Goal: Task Accomplishment & Management: Manage account settings

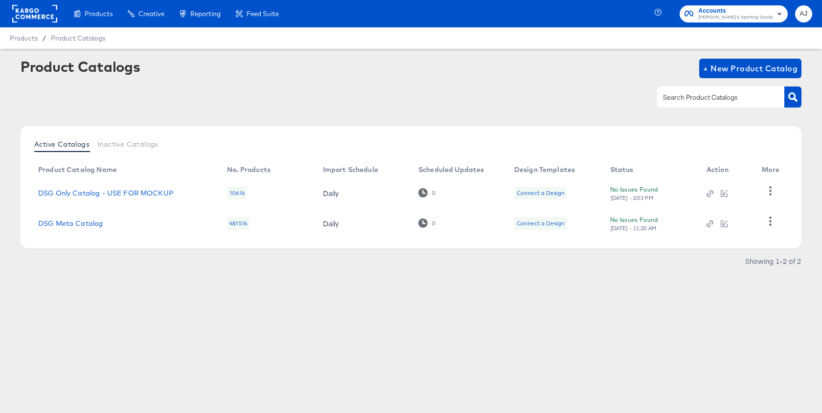
click at [766, 17] on span "[PERSON_NAME]'s Sporting Goods" at bounding box center [735, 18] width 75 height 8
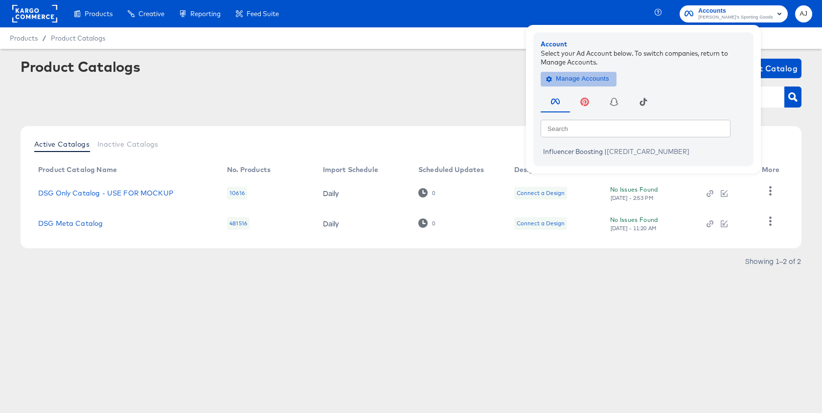
click at [609, 82] on span "Manage Accounts" at bounding box center [578, 78] width 61 height 11
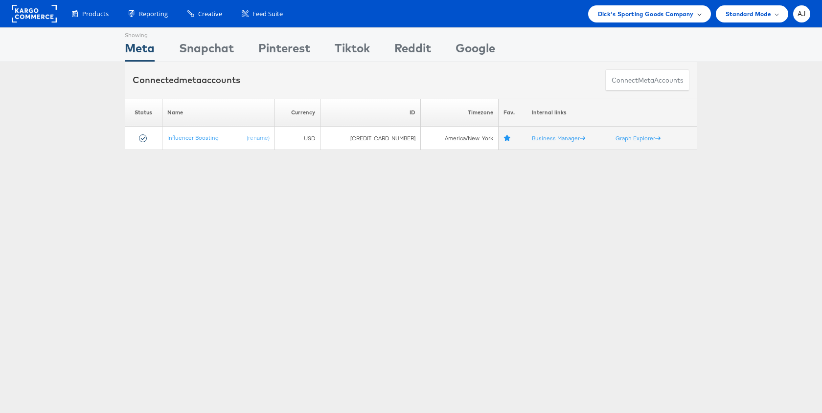
click at [681, 14] on span "Dick's Sporting Goods Company" at bounding box center [646, 14] width 96 height 10
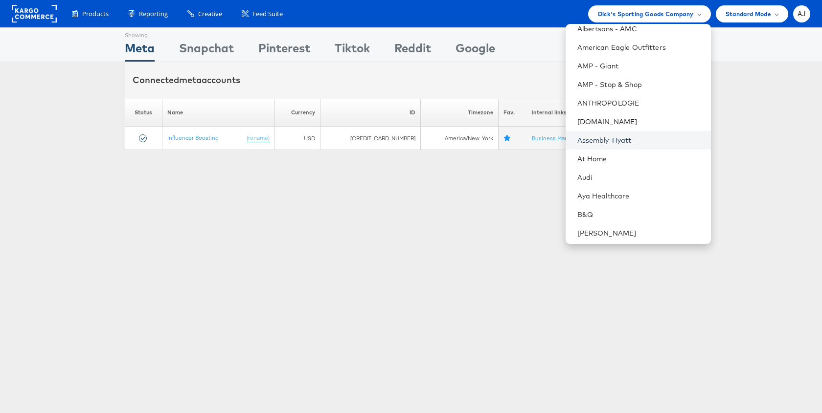
scroll to position [84, 0]
click at [628, 192] on link "Aya Healthcare" at bounding box center [640, 194] width 126 height 10
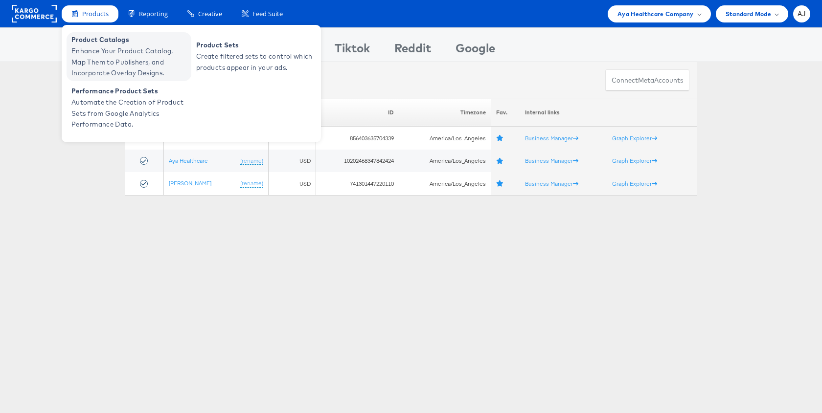
click at [112, 57] on span "Enhance Your Product Catalog, Map Them to Publishers, and Incorporate Overlay D…" at bounding box center [129, 61] width 117 height 33
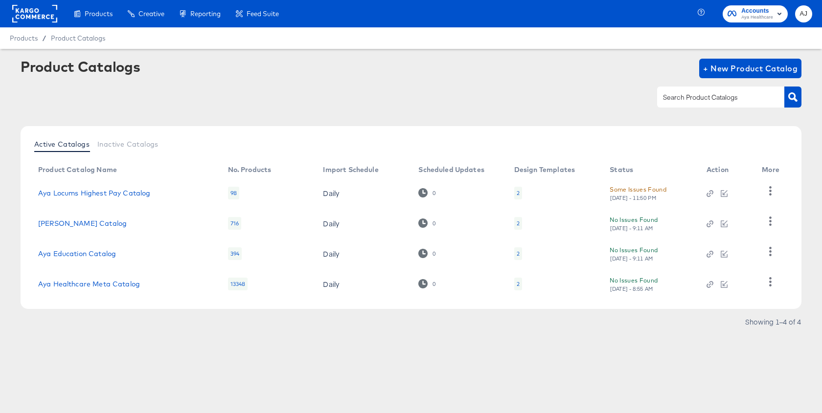
click at [267, 108] on div "Product Catalogs + New Product Catalog" at bounding box center [411, 89] width 781 height 60
click at [575, 103] on div at bounding box center [411, 97] width 781 height 22
click at [38, 8] on rect at bounding box center [34, 14] width 45 height 18
